Goal: Find specific page/section: Find specific page/section

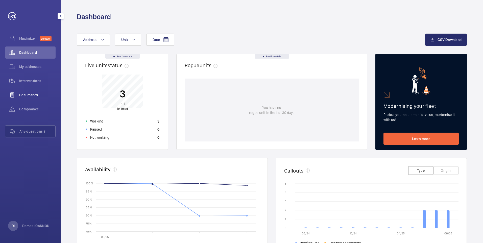
click at [30, 95] on span "Documents" at bounding box center [37, 95] width 36 height 5
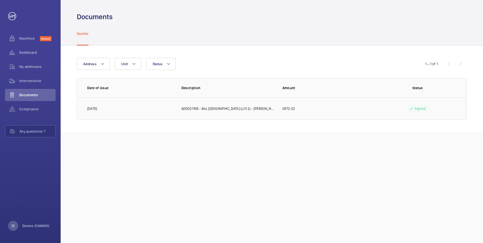
click at [93, 107] on p "[DATE]" at bounding box center [92, 108] width 10 height 5
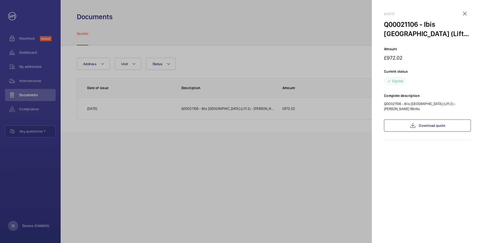
click at [236, 154] on div at bounding box center [241, 121] width 483 height 243
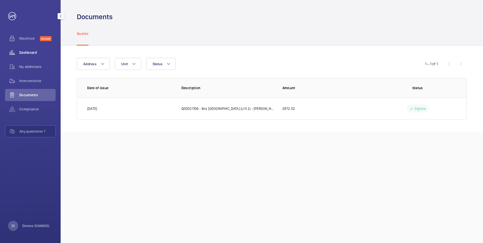
click at [26, 55] on span "Dashboard" at bounding box center [37, 52] width 36 height 5
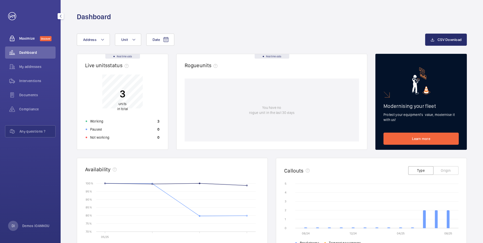
click at [24, 39] on span "Maximize" at bounding box center [29, 38] width 21 height 5
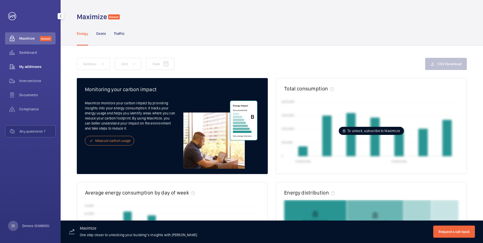
click at [30, 65] on span "My addresses" at bounding box center [37, 66] width 36 height 5
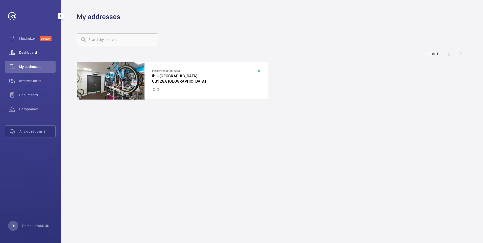
click at [32, 52] on span "Dashboard" at bounding box center [37, 52] width 36 height 5
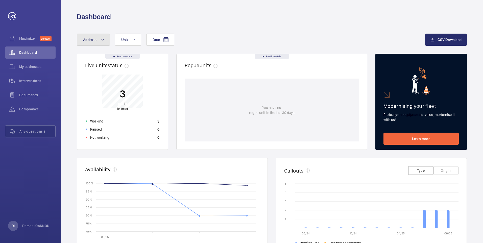
click at [102, 40] on mat-icon at bounding box center [103, 40] width 4 height 6
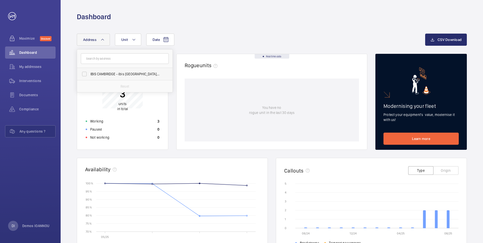
click at [86, 74] on label "IBIS CAMBRIDGE - ibis [GEOGRAPHIC_DATA], [GEOGRAPHIC_DATA]" at bounding box center [121, 74] width 88 height 12
click at [86, 74] on input "IBIS CAMBRIDGE - ibis [GEOGRAPHIC_DATA], [GEOGRAPHIC_DATA]" at bounding box center [84, 74] width 10 height 10
checkbox input "true"
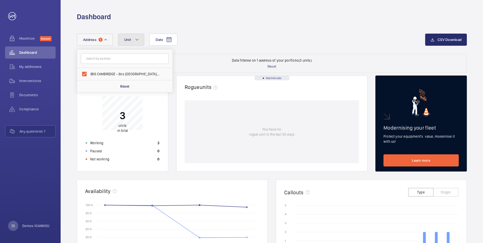
click at [136, 40] on mat-icon at bounding box center [137, 40] width 4 height 6
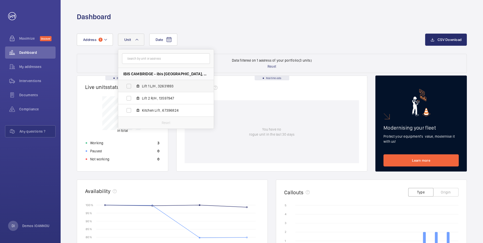
click at [129, 85] on label "Lift 1 L/H , 32631893" at bounding box center [161, 86] width 87 height 12
click at [129, 85] on input "Lift 1 L/H , 32631893" at bounding box center [129, 86] width 10 height 10
checkbox input "true"
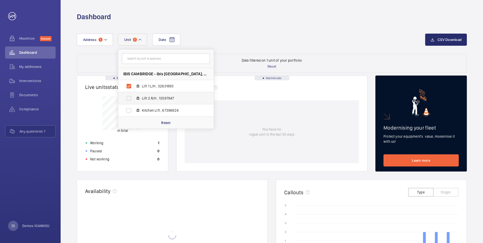
click at [129, 98] on label "Lift 2 R/H , 13597947" at bounding box center [161, 98] width 87 height 12
click at [129, 98] on input "Lift 2 R/H , 13597947" at bounding box center [129, 98] width 10 height 10
checkbox input "true"
click at [129, 110] on label "Kitchen Lift , 67396824" at bounding box center [161, 110] width 87 height 12
click at [129, 110] on input "Kitchen Lift , 67396824" at bounding box center [129, 110] width 10 height 10
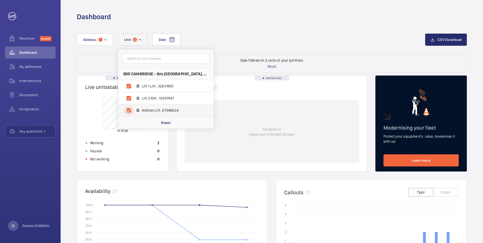
checkbox input "true"
click at [237, 35] on div "Date Address [STREET_ADDRESS] CAMBRIDGE Lift 1 L/H , 32631893 Lift 2 R/H , 1359…" at bounding box center [251, 40] width 349 height 12
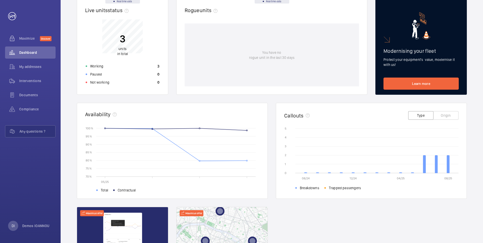
scroll to position [67, 0]
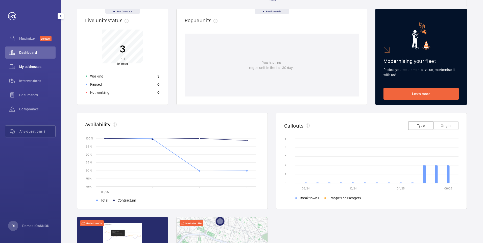
click at [34, 68] on span "My addresses" at bounding box center [37, 66] width 36 height 5
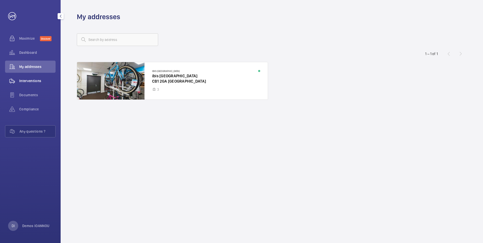
click at [32, 77] on div "Interventions" at bounding box center [30, 81] width 51 height 12
